Goal: Transaction & Acquisition: Purchase product/service

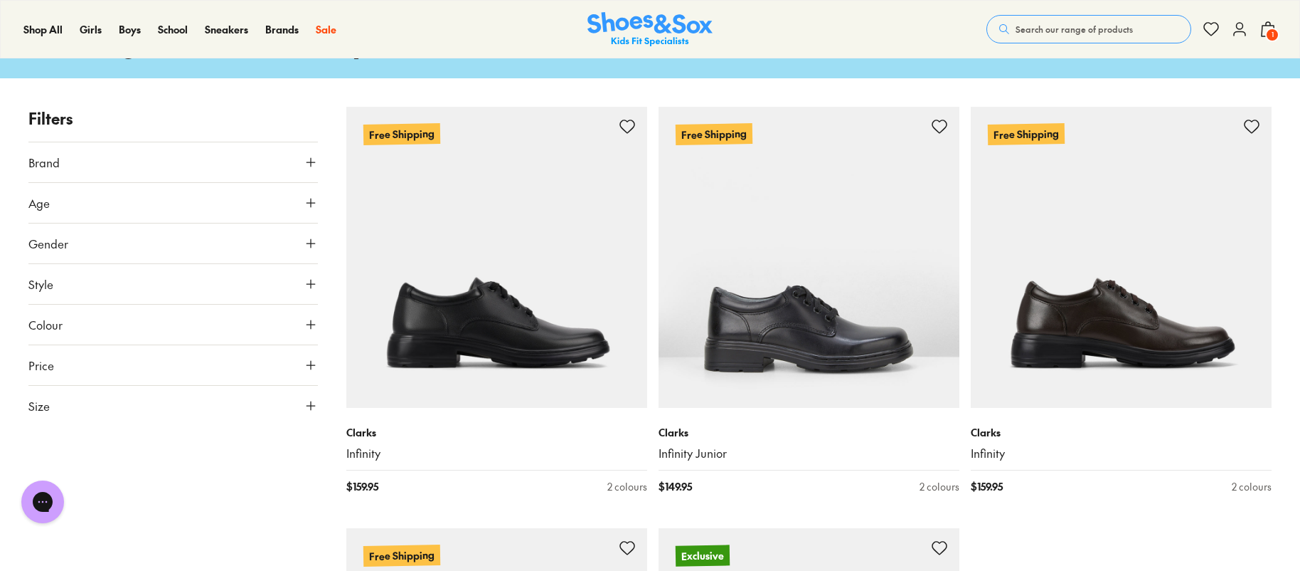
scroll to position [102, 0]
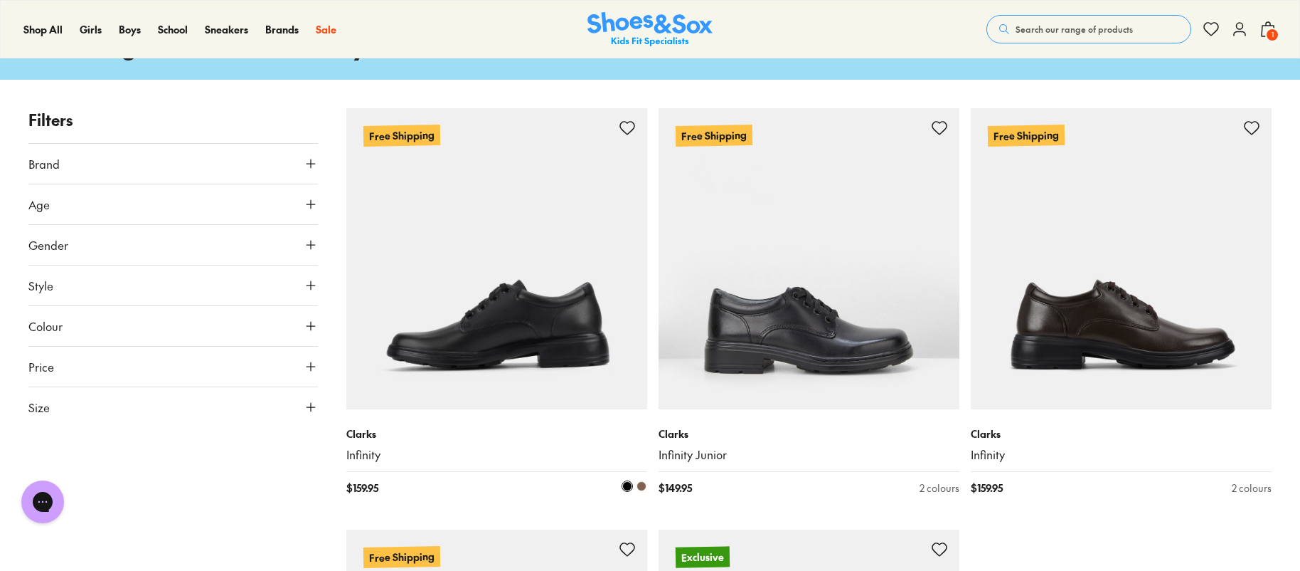
click at [537, 290] on img at bounding box center [496, 258] width 301 height 301
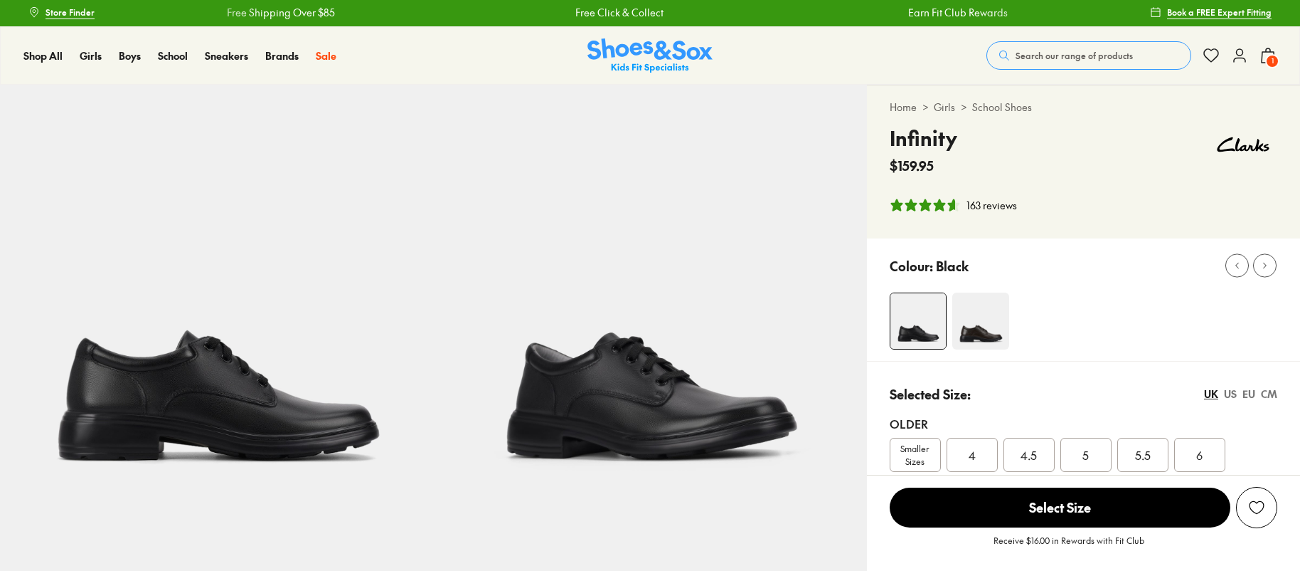
select select "*"
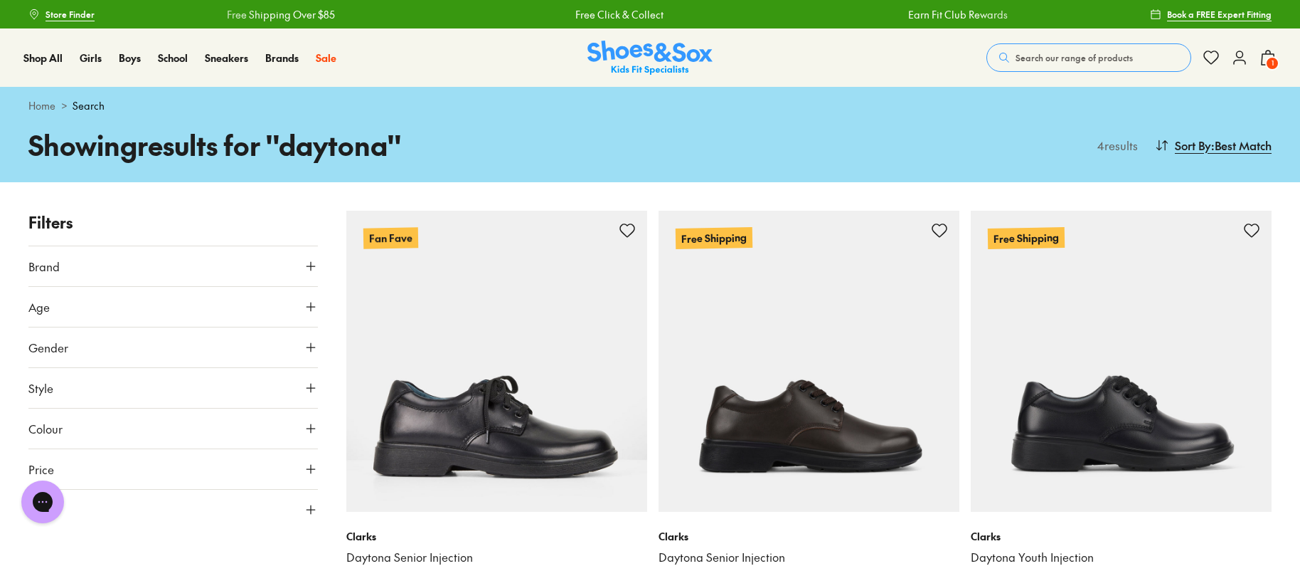
click at [1063, 59] on span "Search our range of products" at bounding box center [1074, 57] width 117 height 13
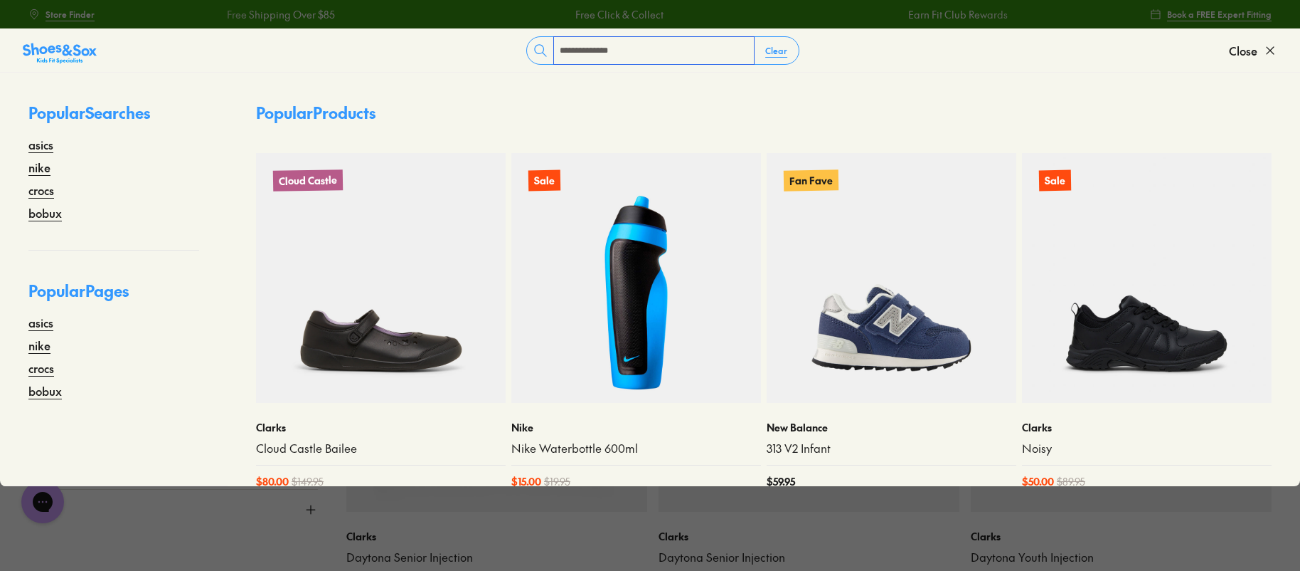
type input "**********"
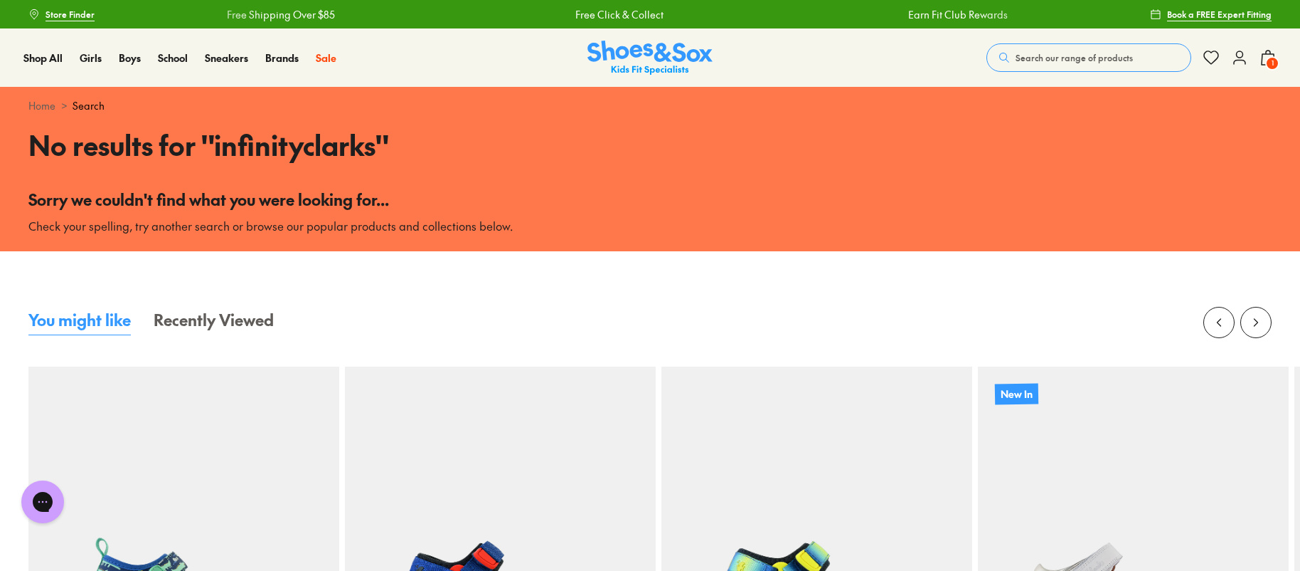
click at [1033, 54] on span "Search our range of products" at bounding box center [1074, 57] width 117 height 13
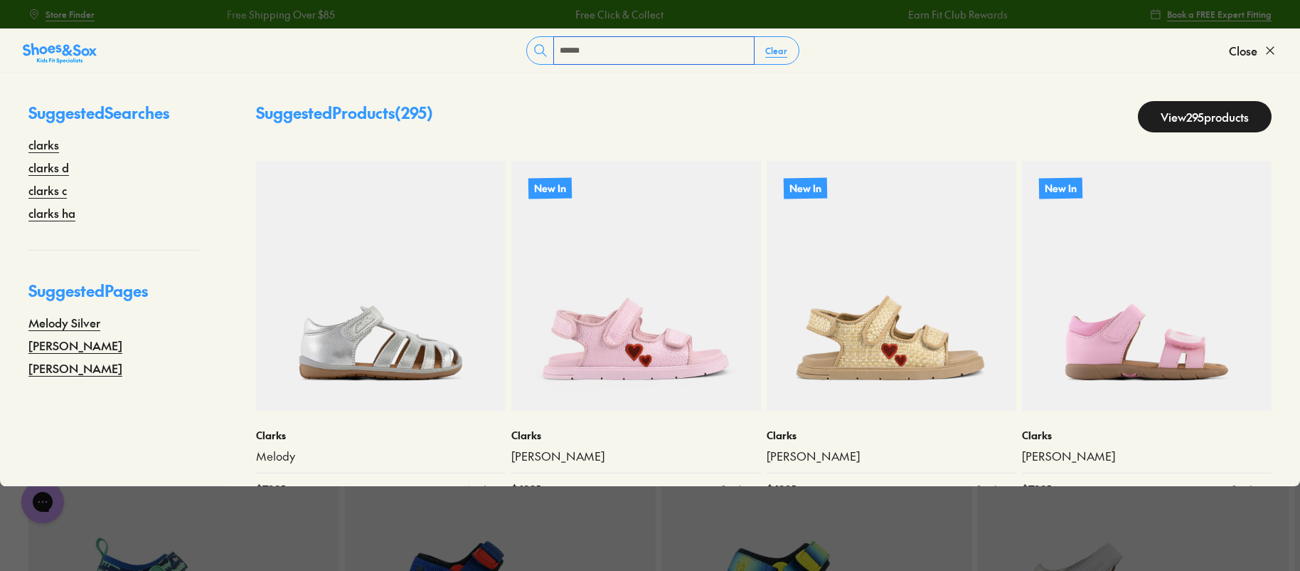
type input "******"
click at [1161, 121] on link "View 295 products" at bounding box center [1205, 116] width 134 height 31
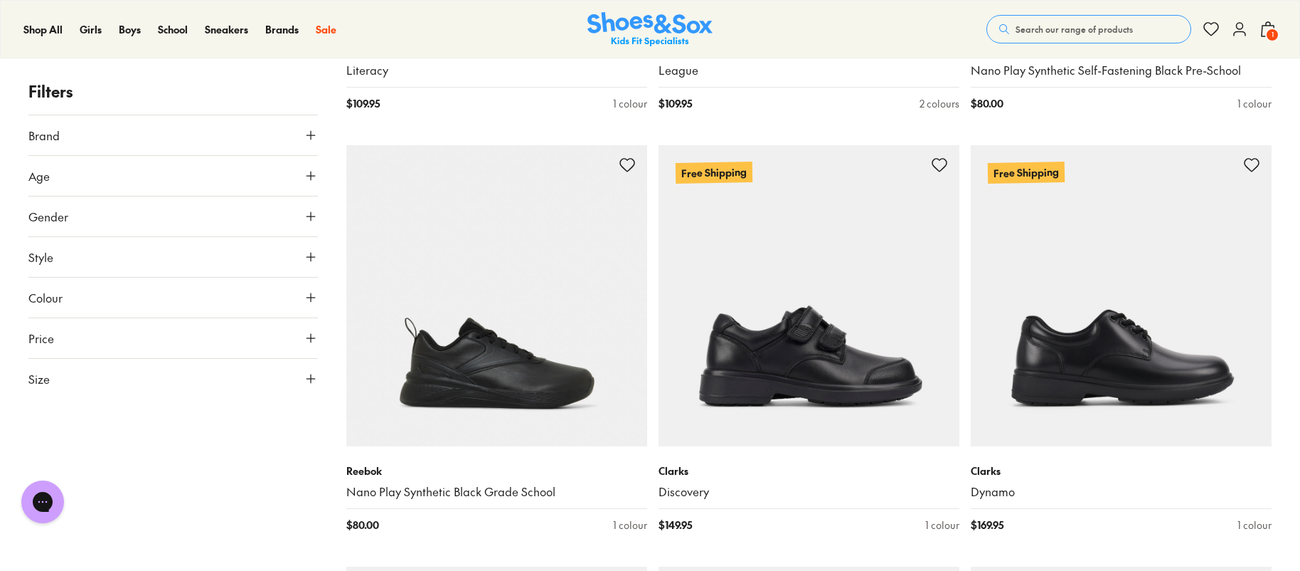
scroll to position [10183, 0]
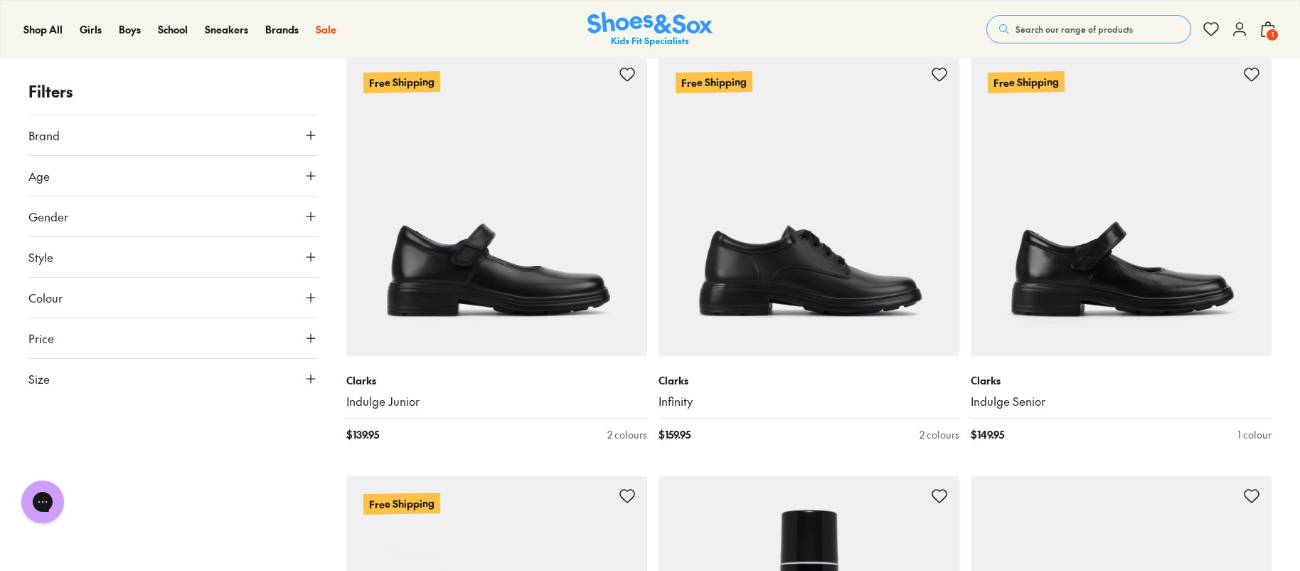
scroll to position [11526, 0]
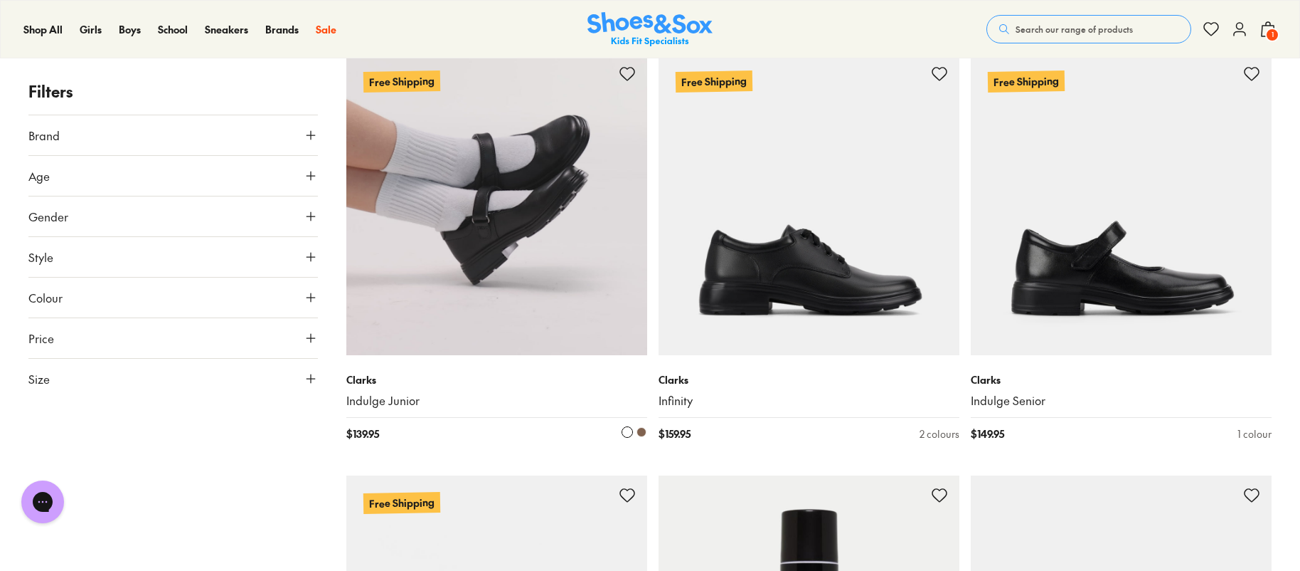
click at [560, 265] on img at bounding box center [496, 204] width 301 height 301
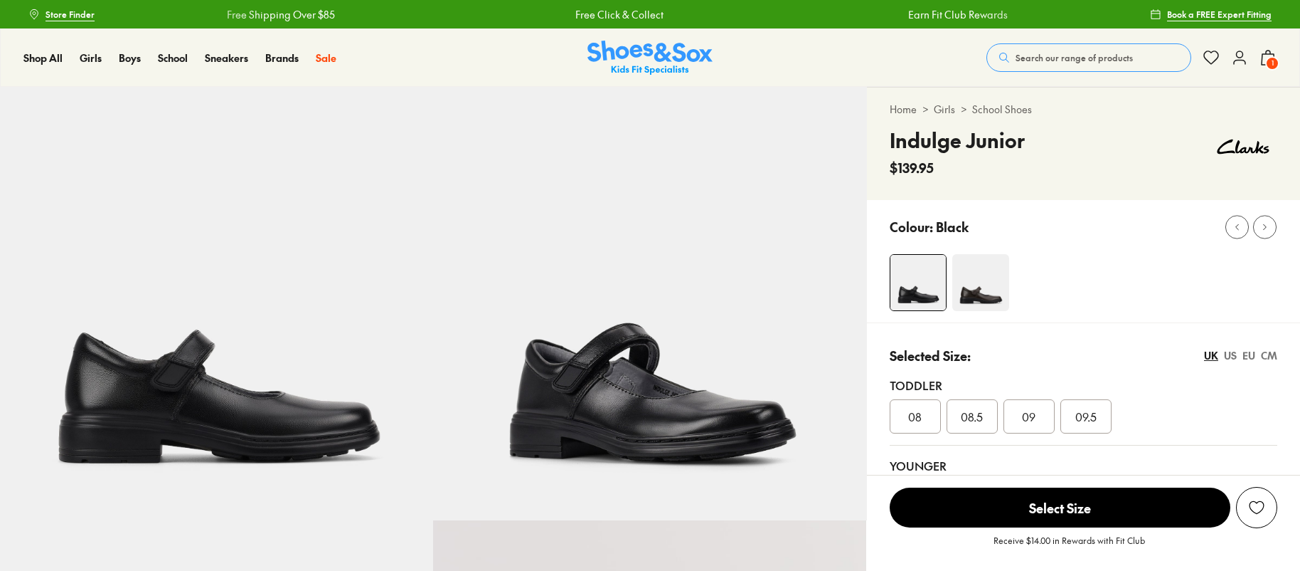
select select "*"
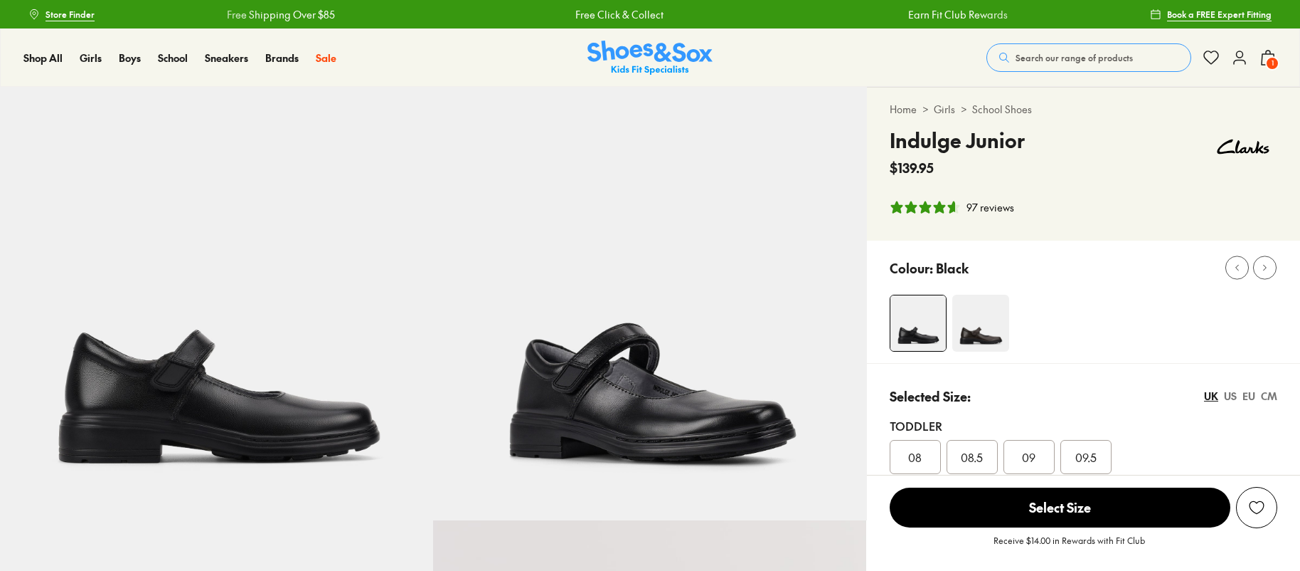
click at [137, 389] on img at bounding box center [216, 303] width 433 height 433
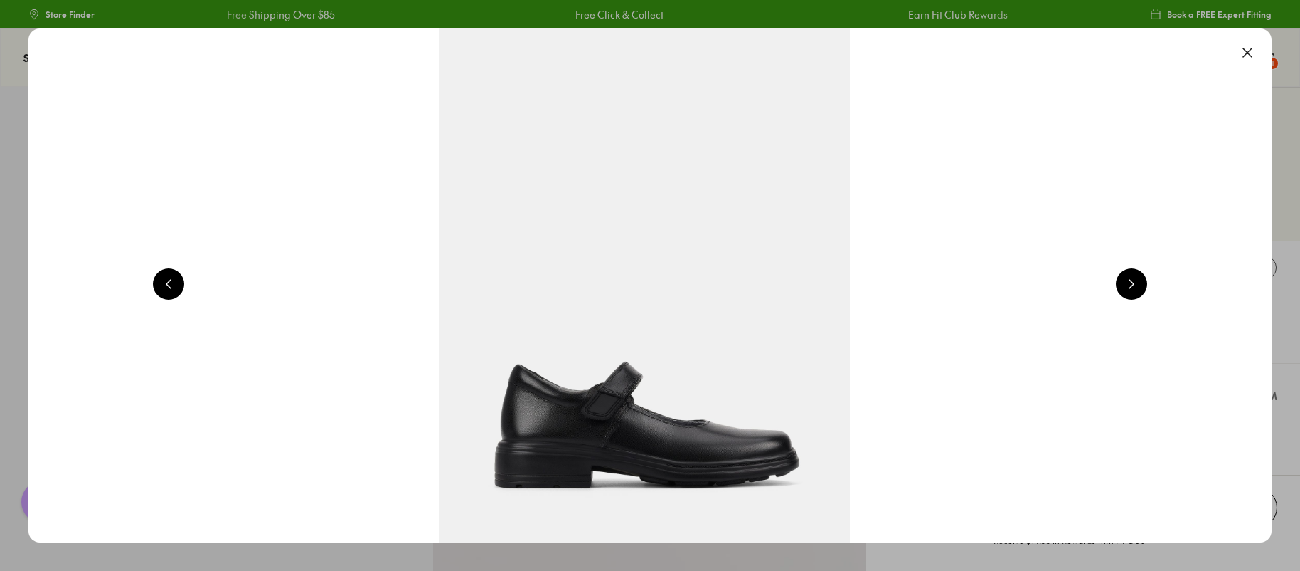
click at [1254, 52] on button at bounding box center [1247, 52] width 31 height 31
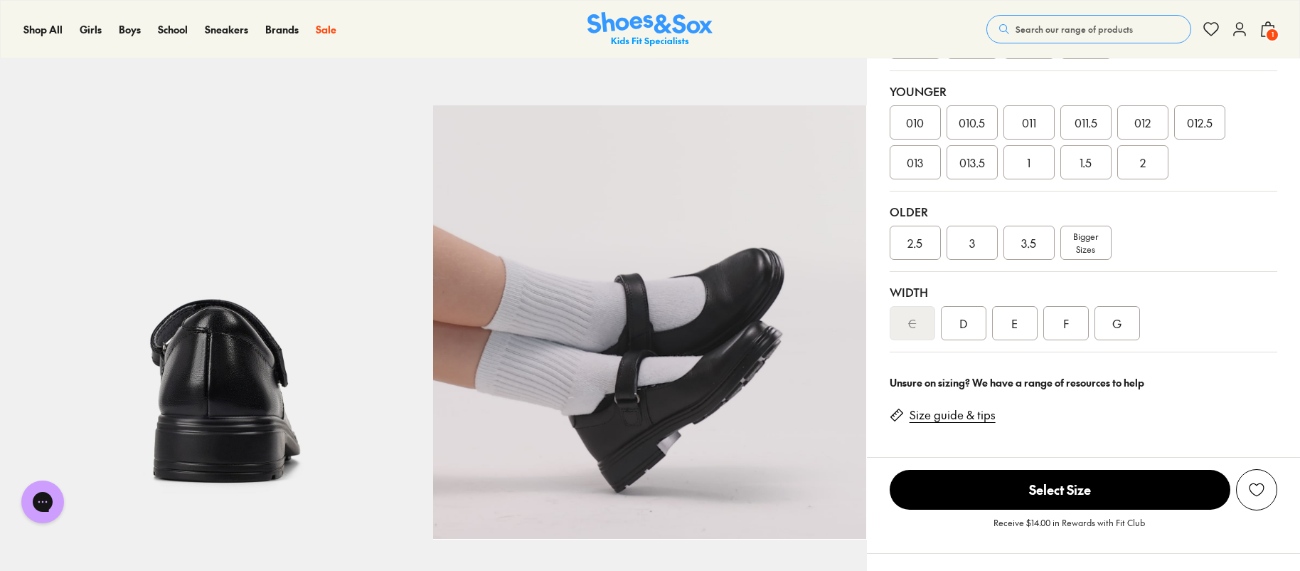
scroll to position [414, 0]
click at [608, 307] on video "Indulge Junior Black" at bounding box center [649, 322] width 433 height 433
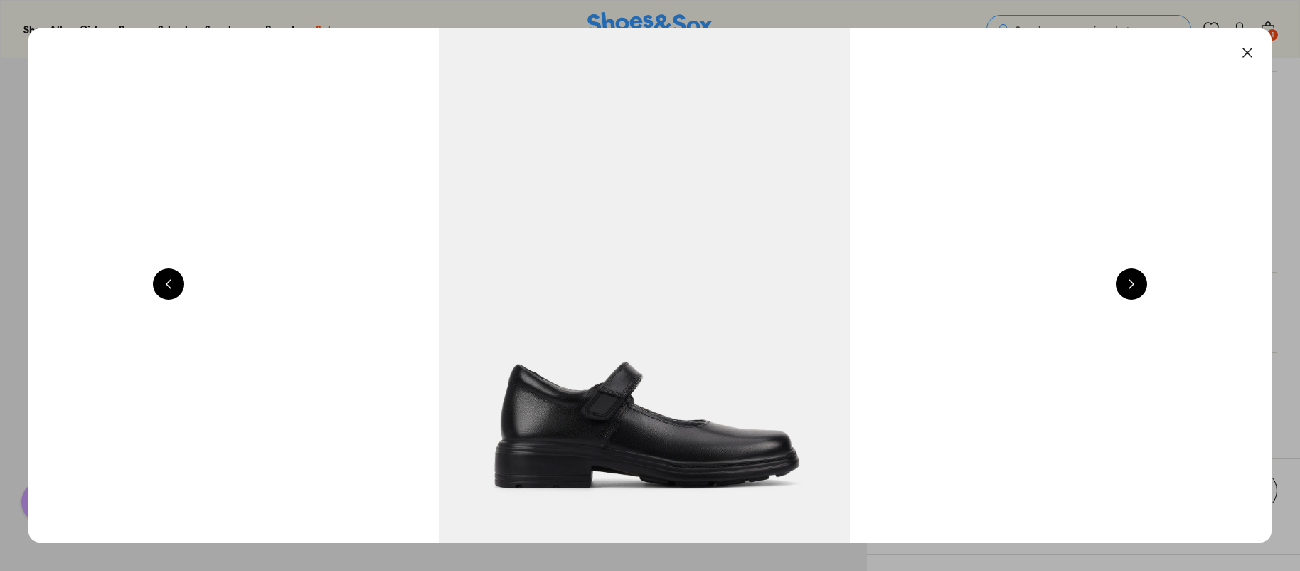
scroll to position [0, 4997]
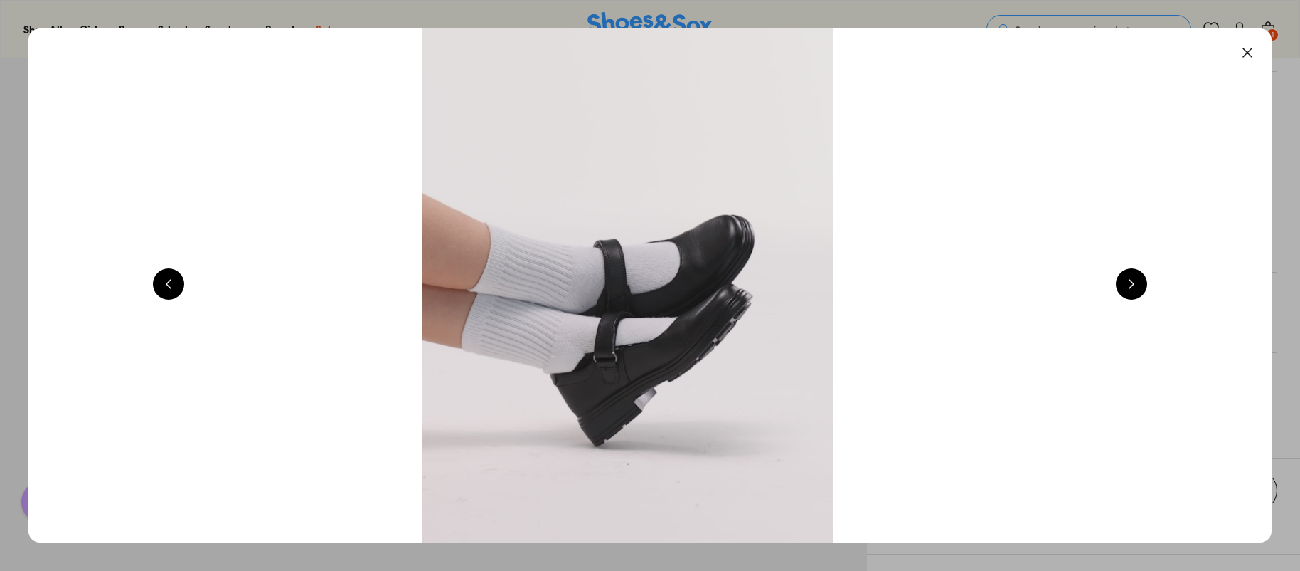
click at [632, 266] on img at bounding box center [628, 285] width 1244 height 514
click at [1252, 48] on button at bounding box center [1247, 52] width 31 height 31
